Goal: Task Accomplishment & Management: Use online tool/utility

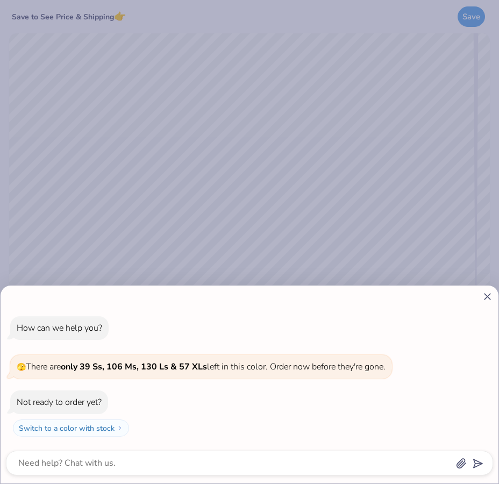
click at [487, 294] on line at bounding box center [487, 297] width 6 height 6
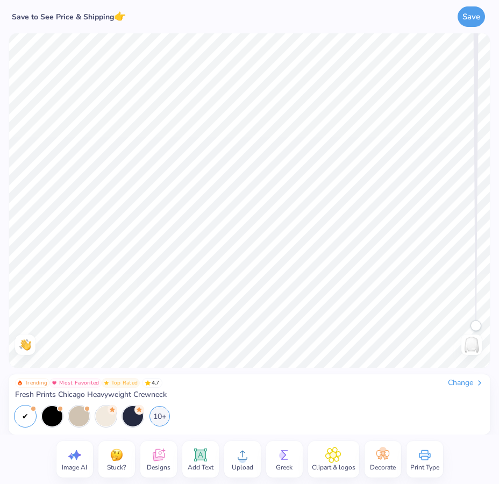
click at [425, 449] on icon at bounding box center [425, 455] width 16 height 16
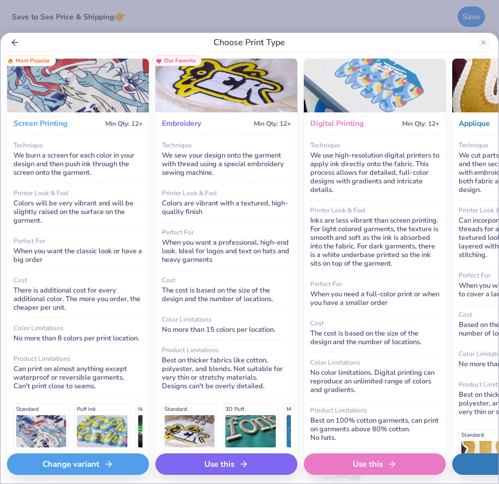
scroll to position [1, 0]
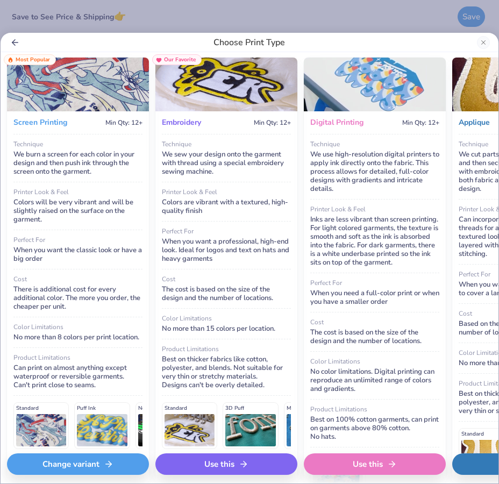
click at [246, 146] on div "Technique" at bounding box center [226, 144] width 129 height 6
click at [229, 457] on div "Use this" at bounding box center [226, 464] width 142 height 22
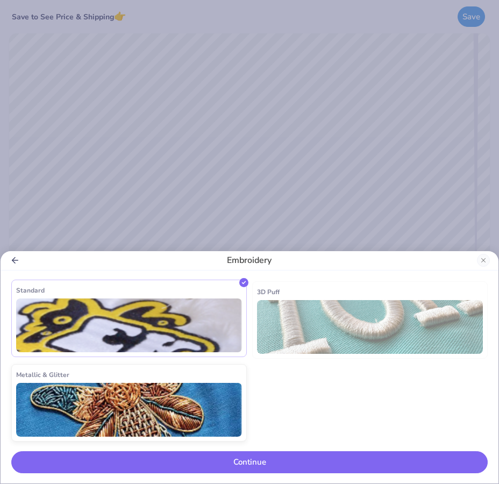
click at [150, 331] on img at bounding box center [129, 325] width 226 height 54
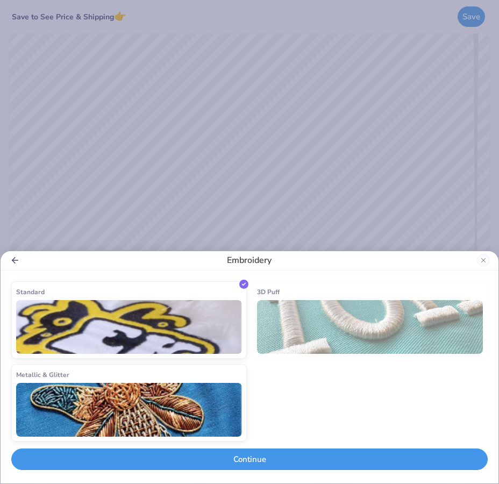
click at [249, 459] on button "Continue" at bounding box center [249, 459] width 476 height 22
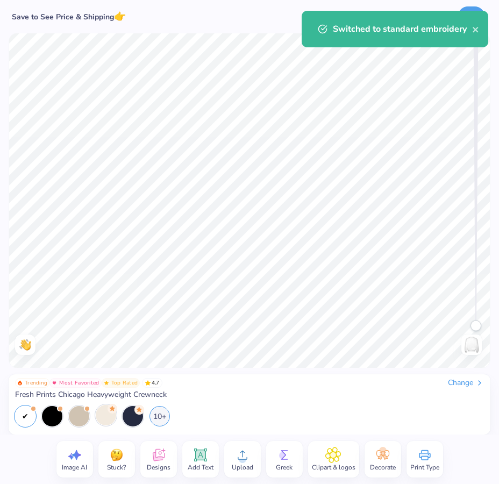
click at [103, 412] on div at bounding box center [106, 415] width 20 height 20
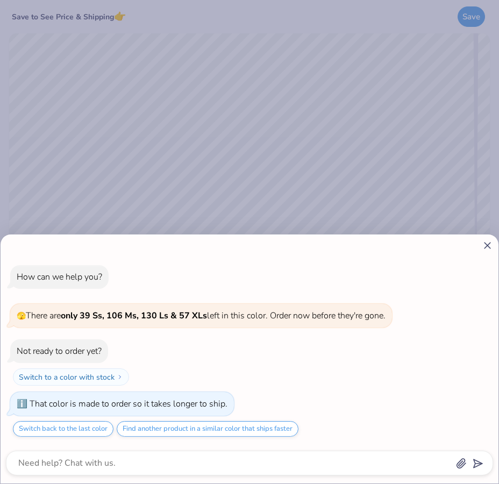
click at [488, 240] on icon at bounding box center [487, 245] width 11 height 11
type textarea "x"
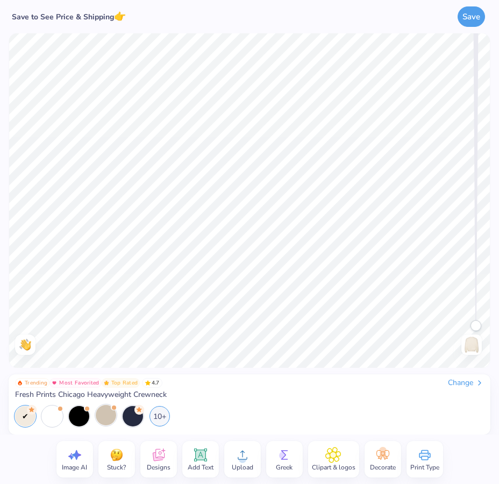
click at [159, 450] on icon at bounding box center [159, 455] width 16 height 16
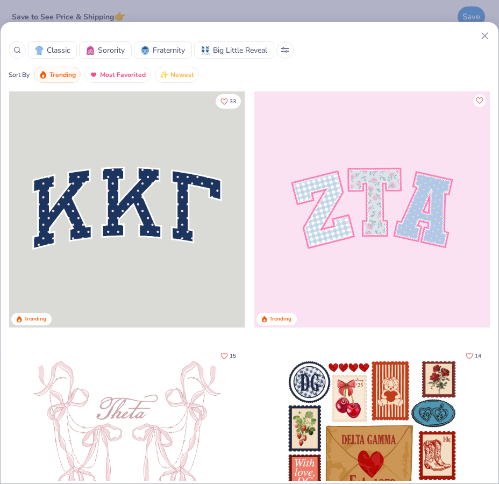
click at [175, 220] on div at bounding box center [126, 209] width 235 height 236
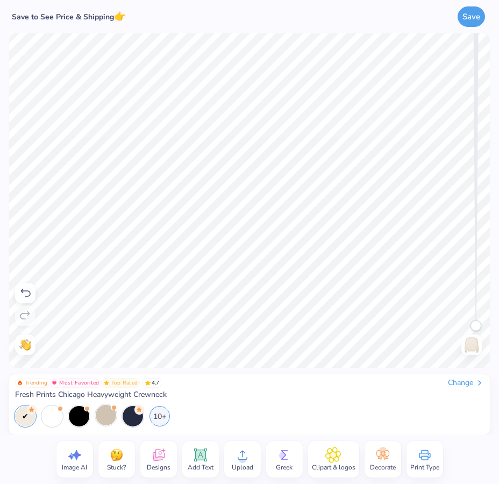
click at [469, 379] on div "Change" at bounding box center [466, 383] width 36 height 10
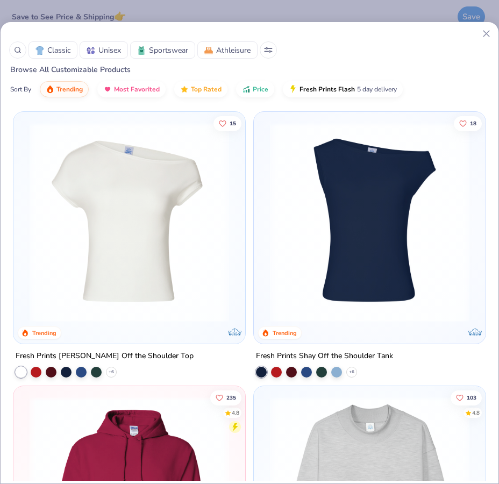
click at [451, 58] on div "Classic Unisex Sportswear Athleisure" at bounding box center [249, 49] width 481 height 17
click at [484, 36] on line at bounding box center [486, 34] width 6 height 6
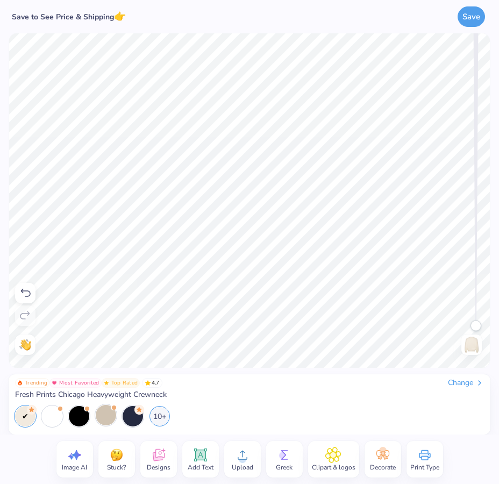
click at [209, 455] on div "Add Text" at bounding box center [200, 459] width 37 height 37
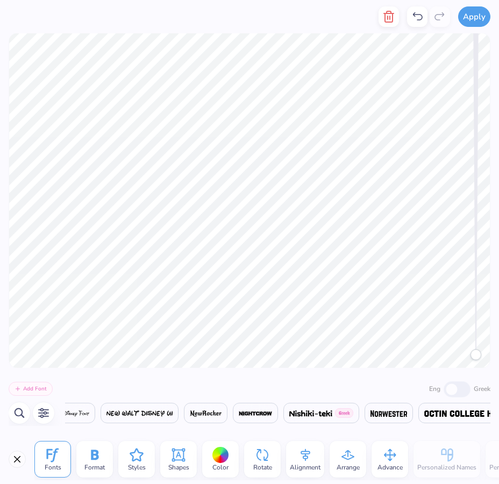
scroll to position [0, 15871]
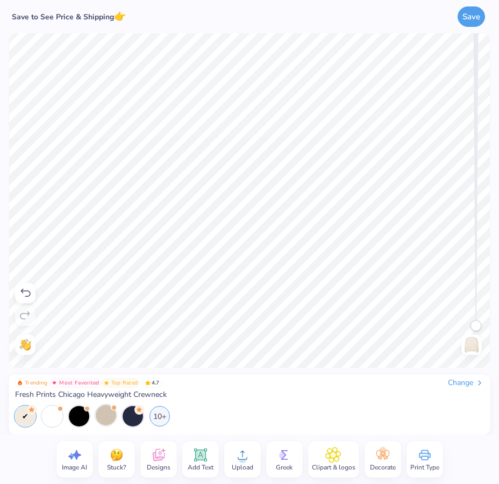
click at [194, 458] on icon at bounding box center [200, 454] width 13 height 13
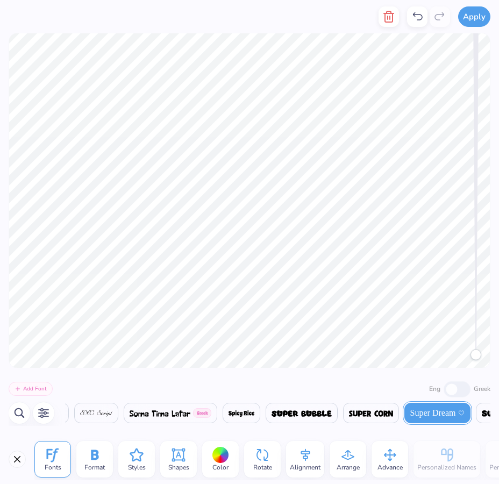
scroll to position [0, 18611]
click at [109, 412] on img at bounding box center [93, 413] width 32 height 6
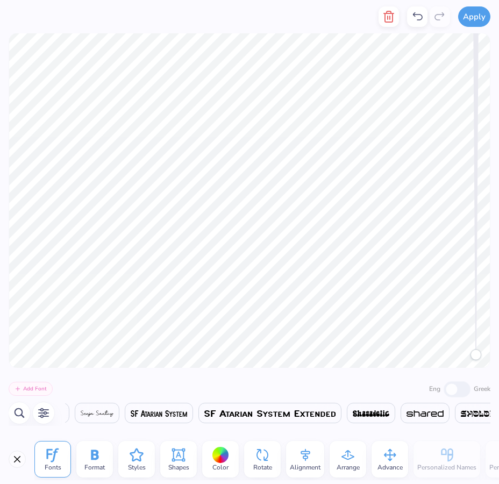
scroll to position [0, 18026]
click at [186, 410] on img at bounding box center [163, 413] width 56 height 6
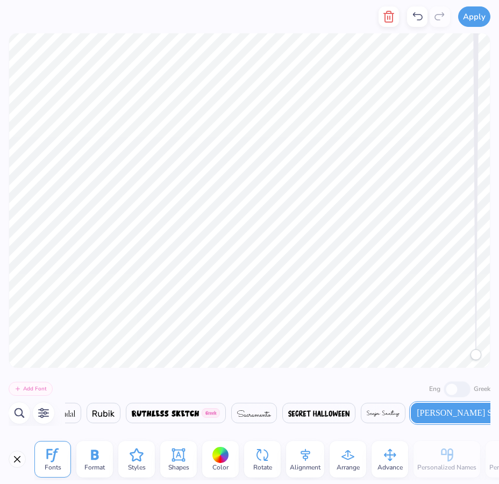
scroll to position [0, 17752]
click at [130, 456] on icon at bounding box center [136, 455] width 16 height 16
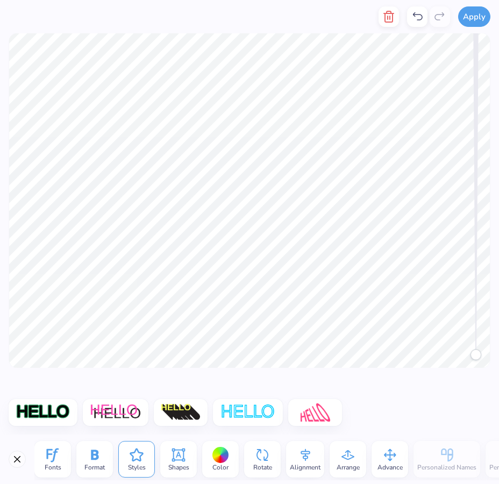
click at [96, 463] on span "Format" at bounding box center [94, 467] width 20 height 9
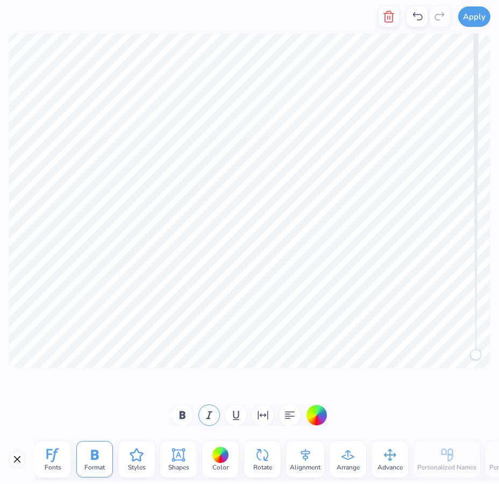
click at [58, 466] on span "Fonts" at bounding box center [53, 467] width 17 height 9
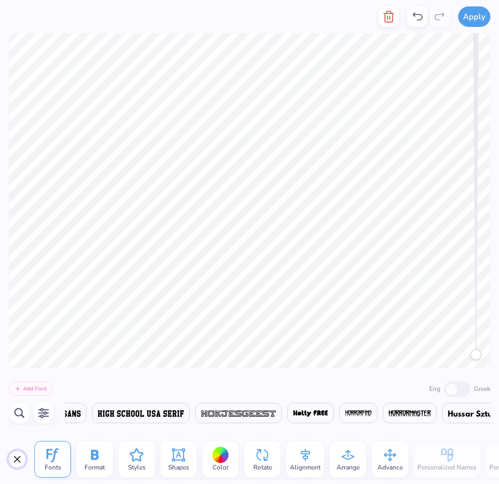
scroll to position [0, 13993]
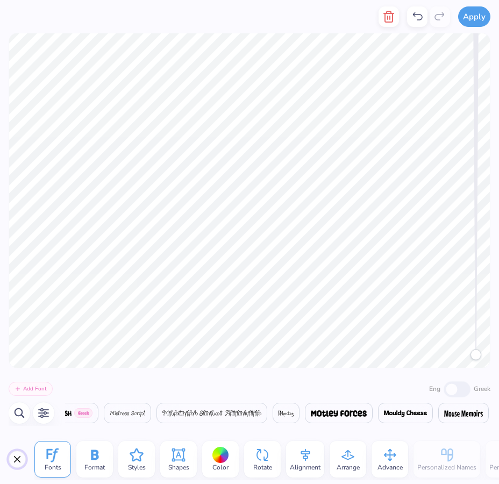
click at [17, 461] on button "Close" at bounding box center [17, 458] width 17 height 17
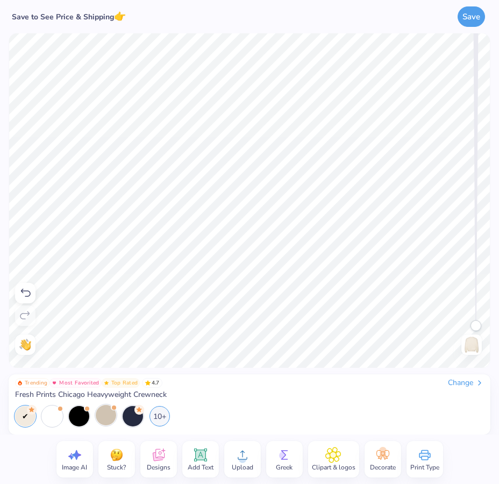
click at [161, 452] on icon at bounding box center [159, 455] width 16 height 16
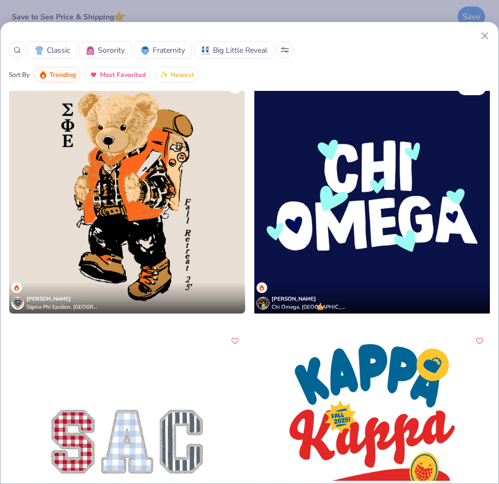
scroll to position [3317, 0]
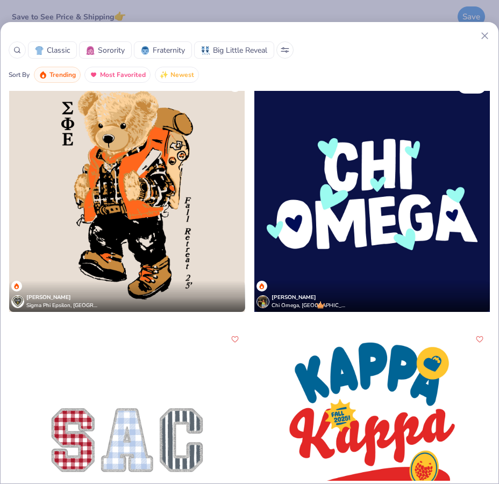
click at [327, 194] on div at bounding box center [371, 194] width 235 height 236
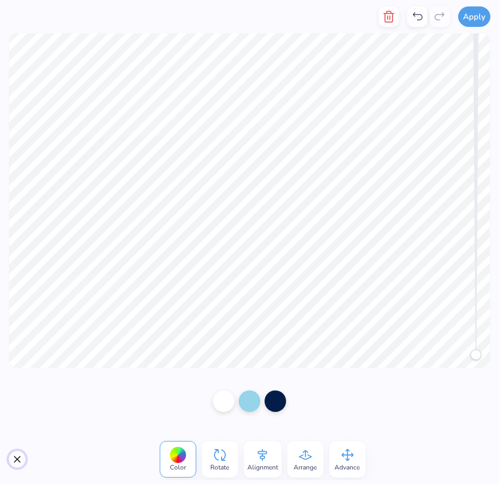
click at [18, 454] on button "Close" at bounding box center [17, 458] width 17 height 17
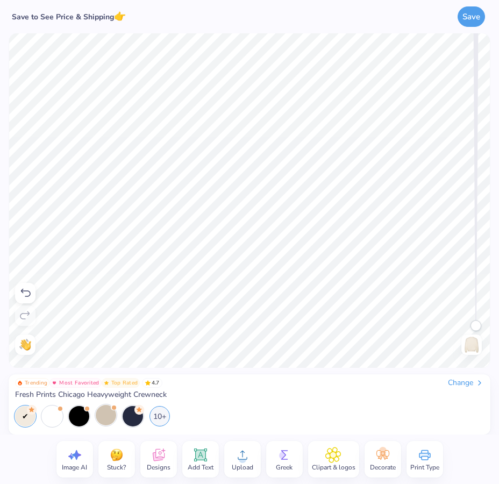
click at [158, 459] on icon at bounding box center [158, 456] width 10 height 9
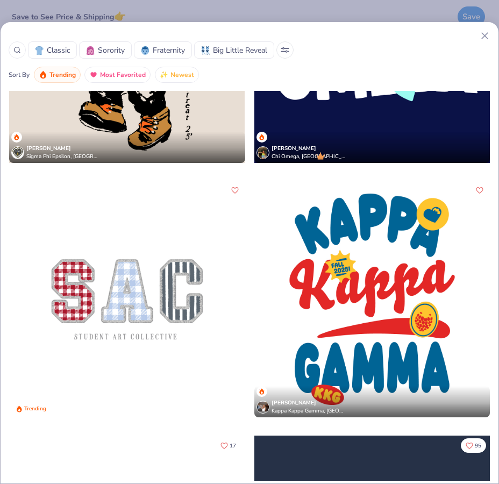
scroll to position [3492, 0]
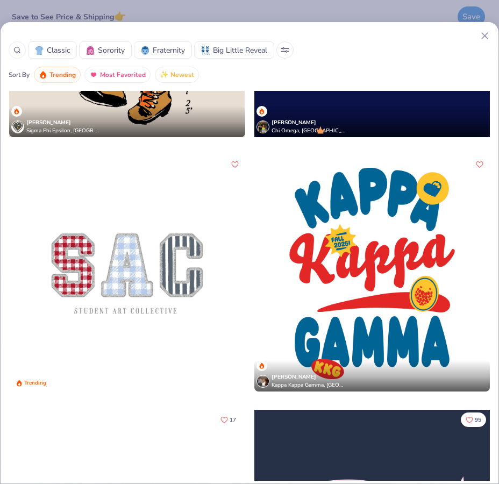
click at [156, 300] on div at bounding box center [126, 273] width 235 height 236
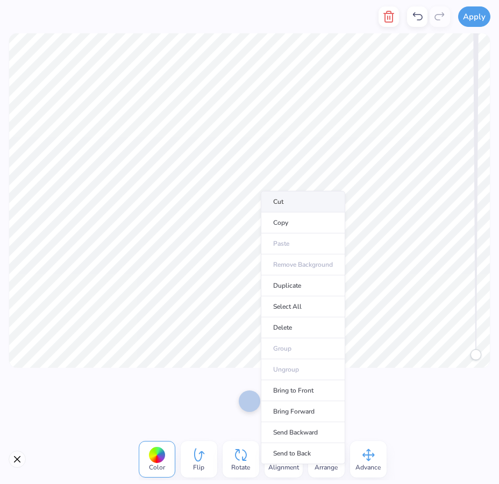
click at [285, 204] on li "Cut" at bounding box center [303, 202] width 84 height 22
click at [216, 396] on div at bounding box center [249, 401] width 499 height 67
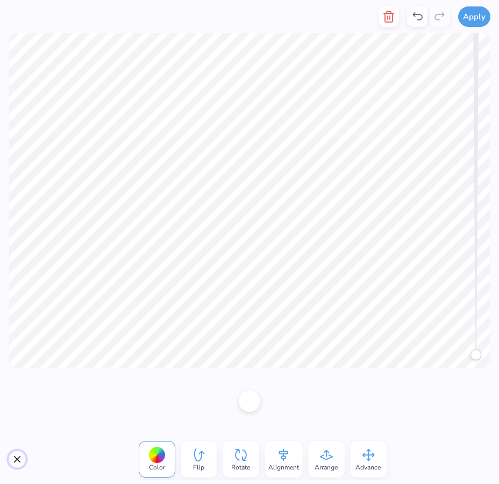
click at [18, 457] on button "Close" at bounding box center [17, 458] width 17 height 17
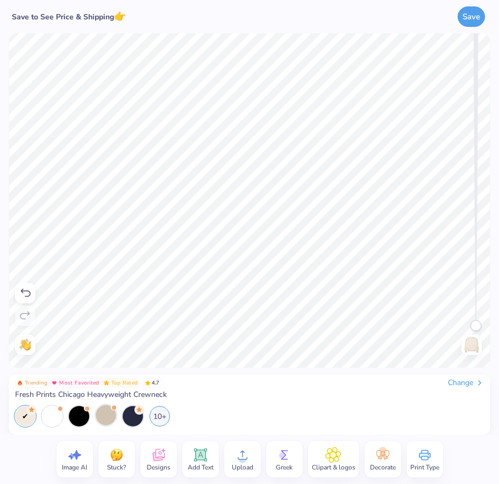
click at [124, 454] on img at bounding box center [117, 455] width 16 height 16
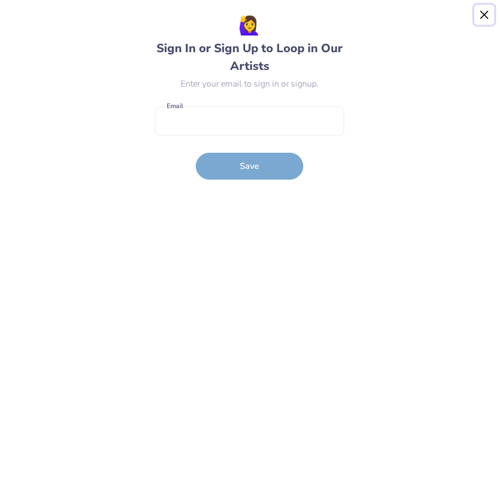
click at [482, 10] on button "Close" at bounding box center [484, 15] width 20 height 20
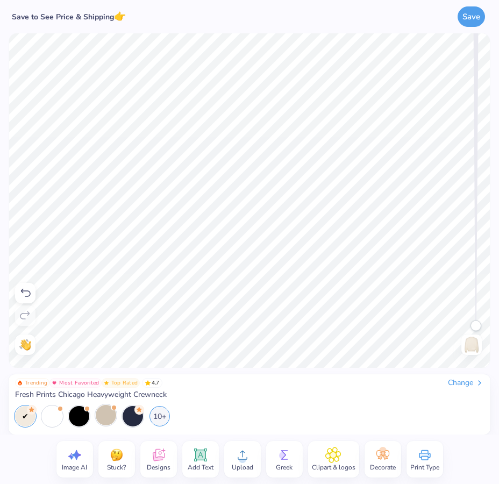
click at [70, 459] on icon at bounding box center [71, 456] width 6 height 6
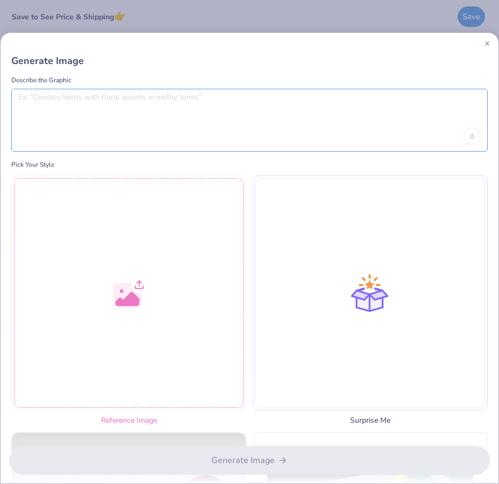
click at [240, 109] on textarea at bounding box center [249, 105] width 462 height 27
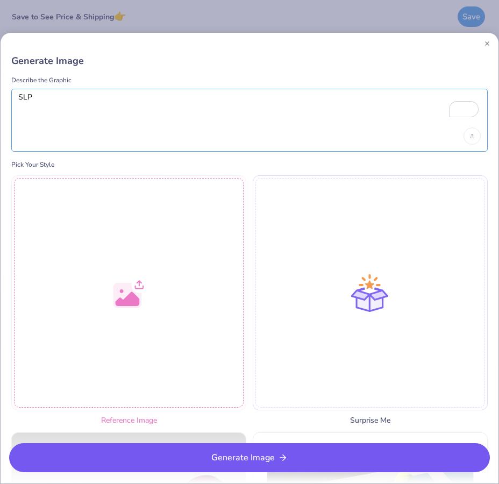
type textarea "SLP"
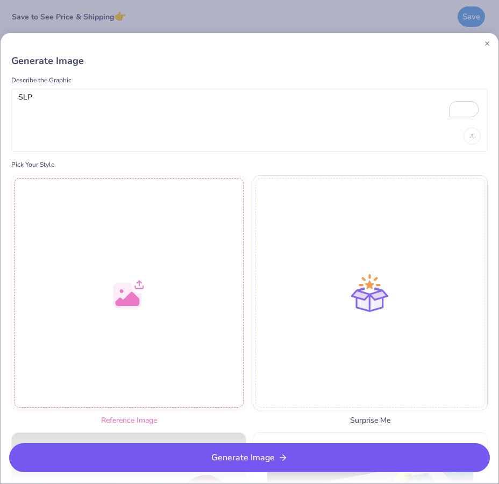
click at [318, 468] on button "Generate Image" at bounding box center [249, 457] width 481 height 29
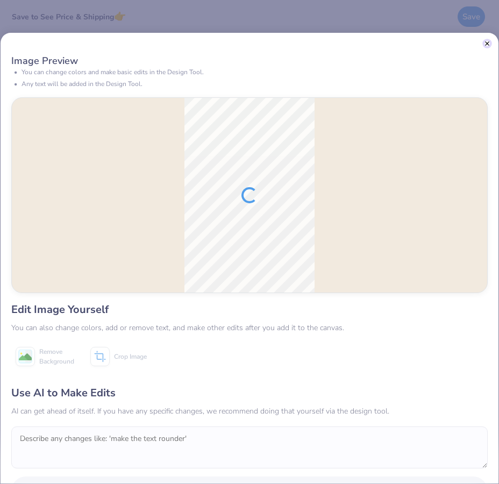
click at [489, 44] on button "Close" at bounding box center [486, 43] width 5 height 5
